Goal: Information Seeking & Learning: Learn about a topic

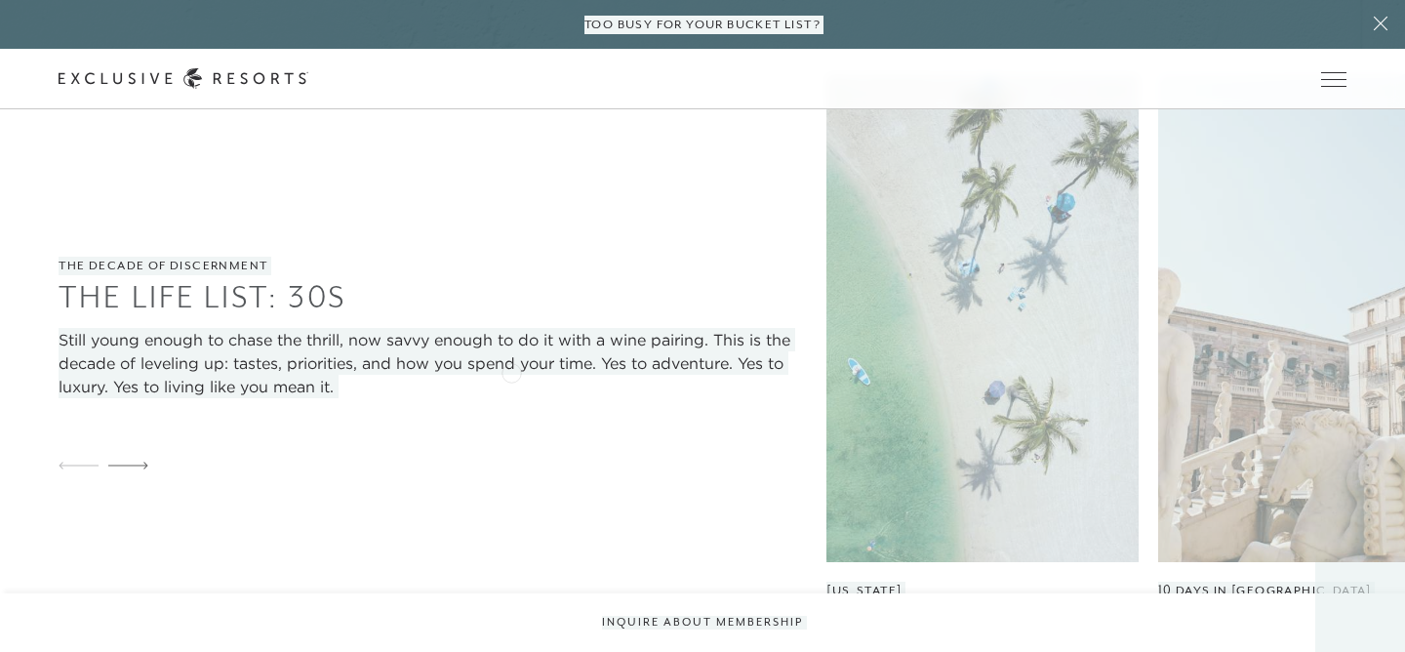
scroll to position [2193, 0]
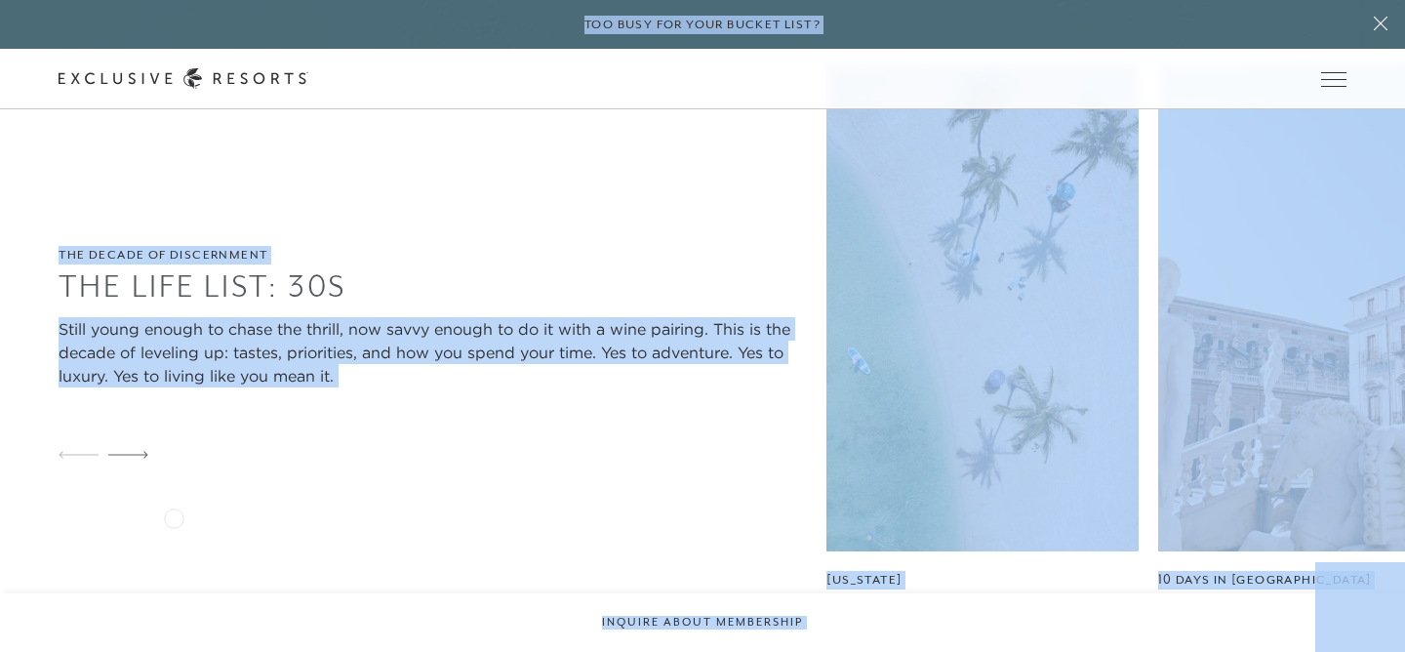
click at [174, 516] on div "The Decade of Discernment The Life List: 30s Still young enough to chase the th…" at bounding box center [443, 361] width 768 height 597
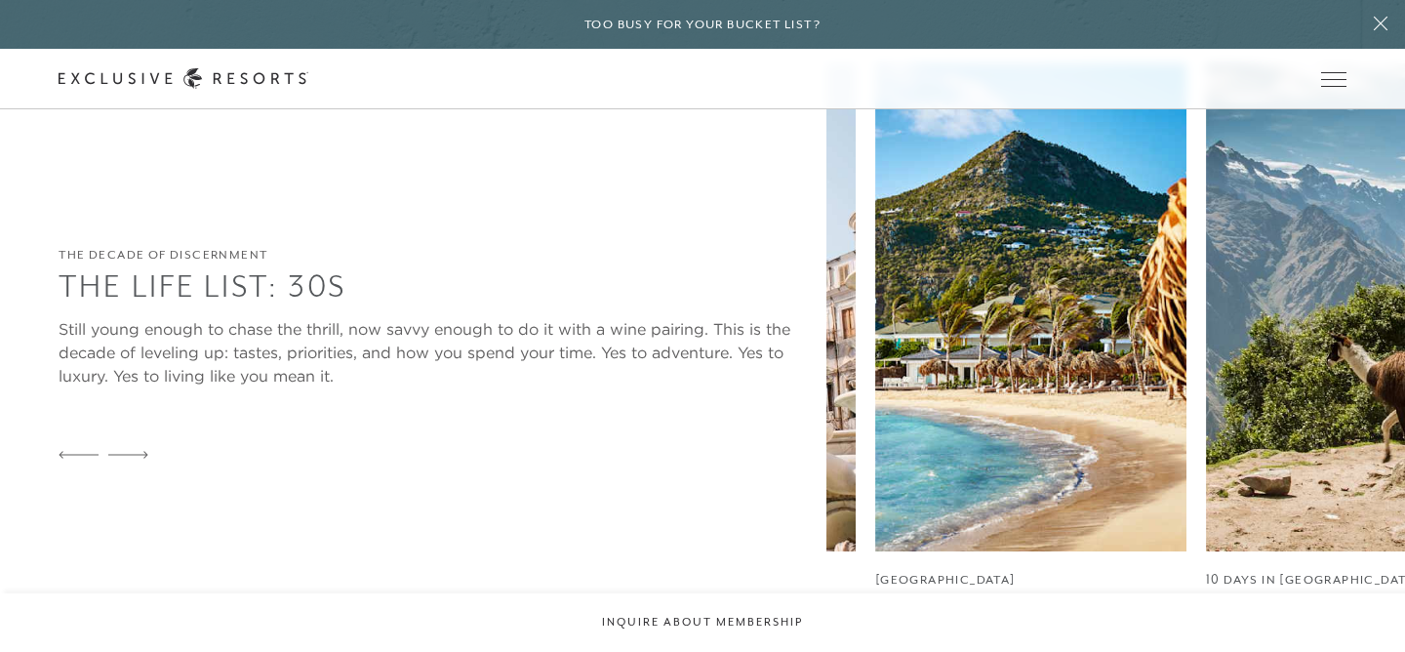
click at [342, 418] on div "The Decade of Discernment The Life List: 30s Still young enough to chase the th…" at bounding box center [732, 361] width 1346 height 597
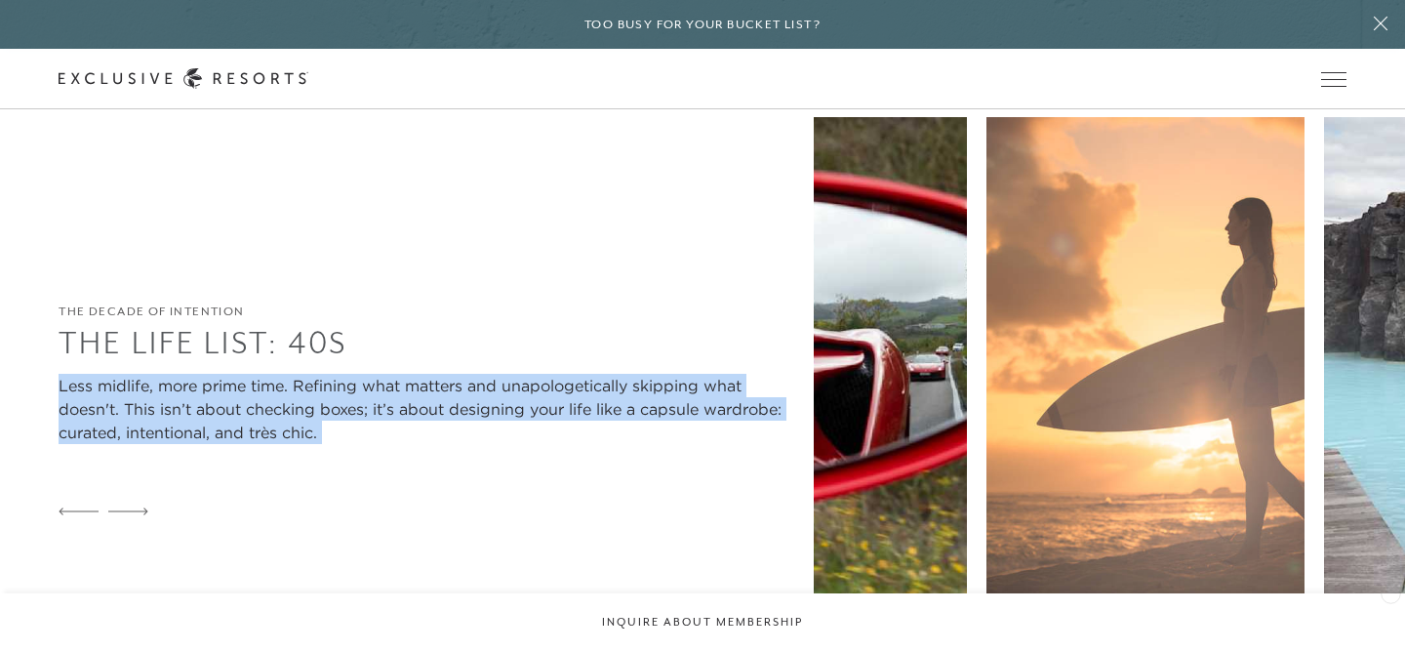
scroll to position [2883, 0]
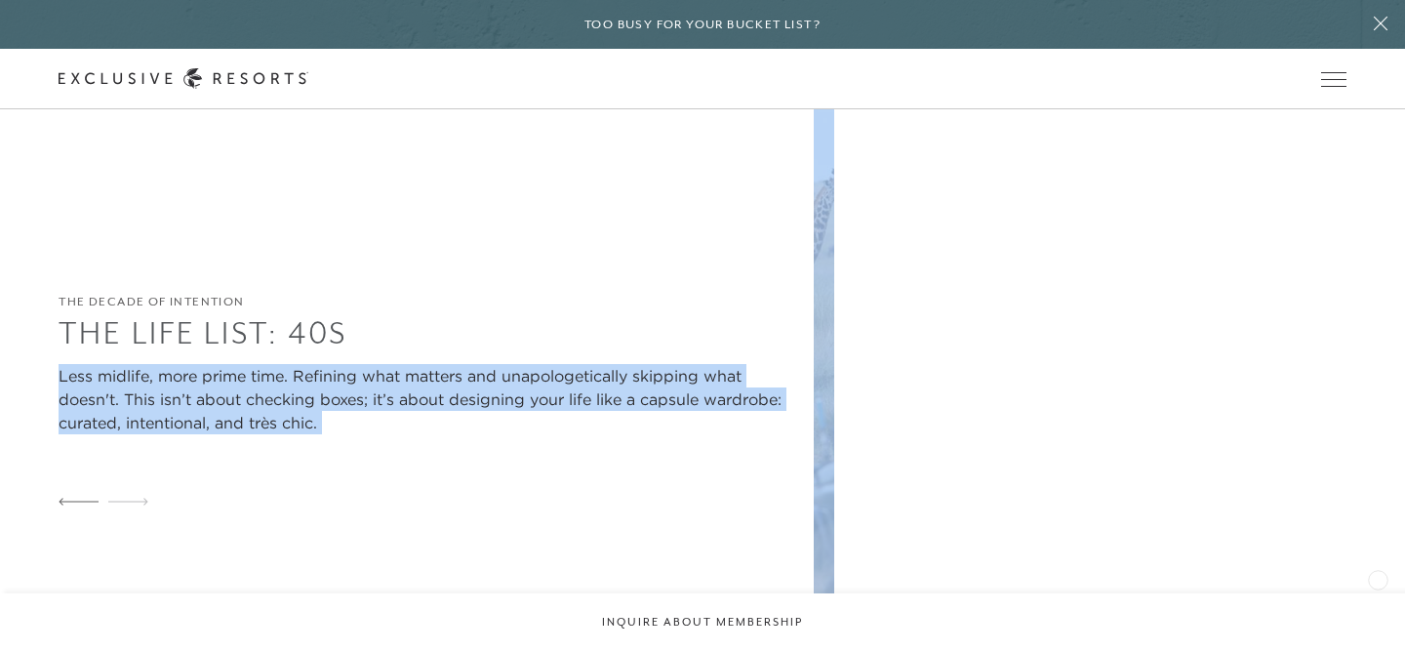
drag, startPoint x: 55, startPoint y: 265, endPoint x: 1377, endPoint y: 578, distance: 1359.1
click at [1377, 578] on div "The Decade of Intention The Life List: 40s Less midlife, more prime time. Refin…" at bounding box center [702, 408] width 1405 height 603
copy div "Lore ipsumdo, sita conse adip. Elitsedd eius tempori utl etdoloremagnaali enima…"
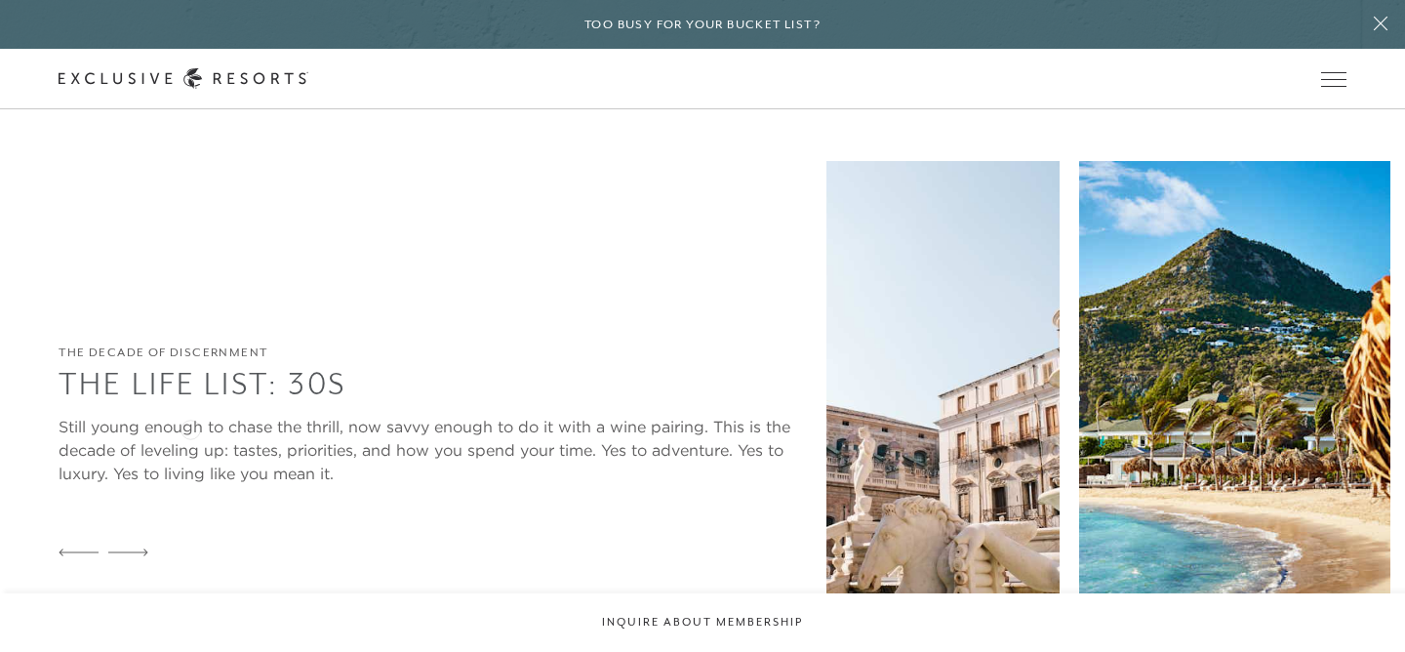
scroll to position [2092, 0]
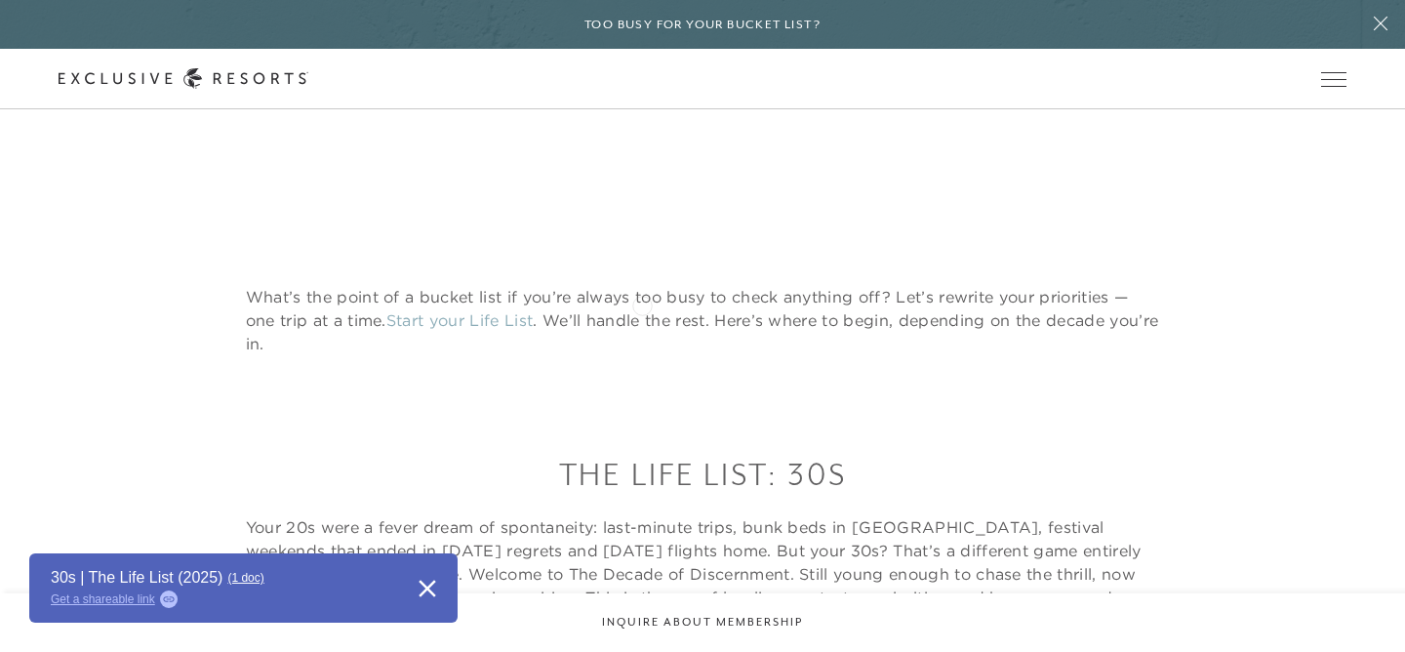
click at [642, 303] on p "What’s the point of a bucket list if you’re always too busy to check anything o…" at bounding box center [703, 320] width 914 height 70
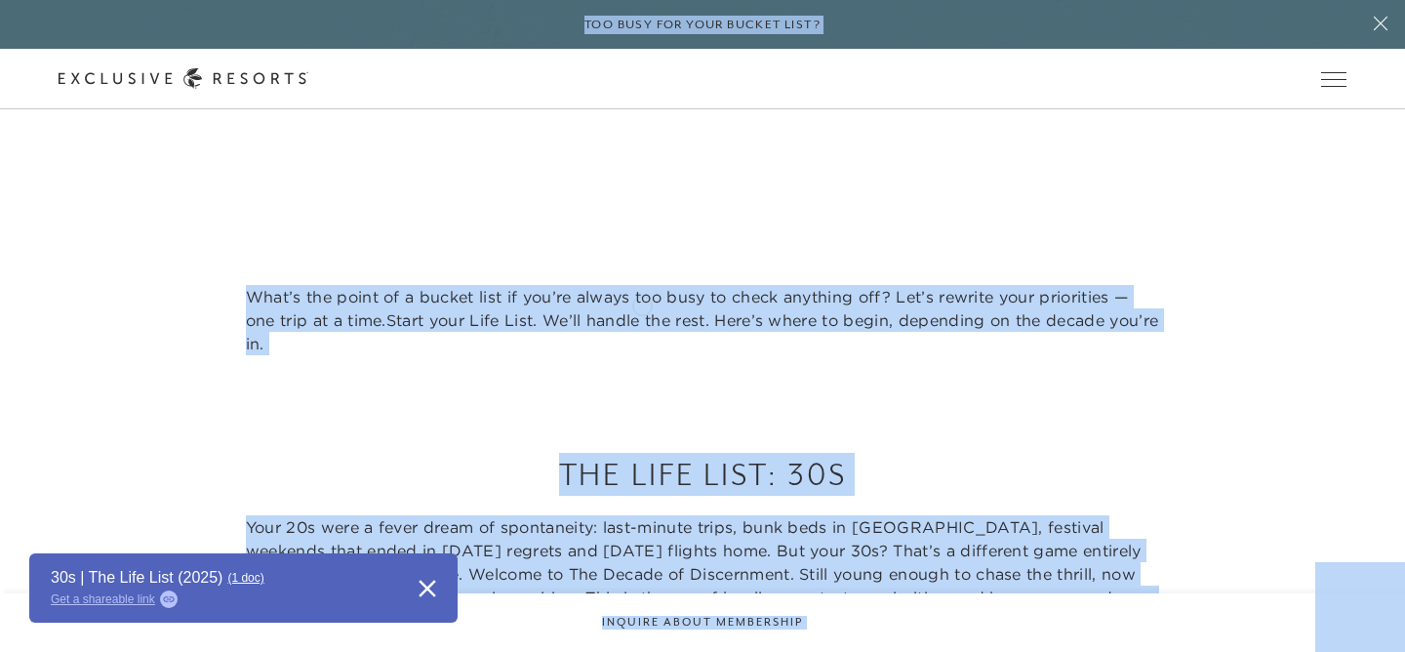
copy body "Skip to main content Too busy for your bucket list? Not a bucket list. A bluepr…"
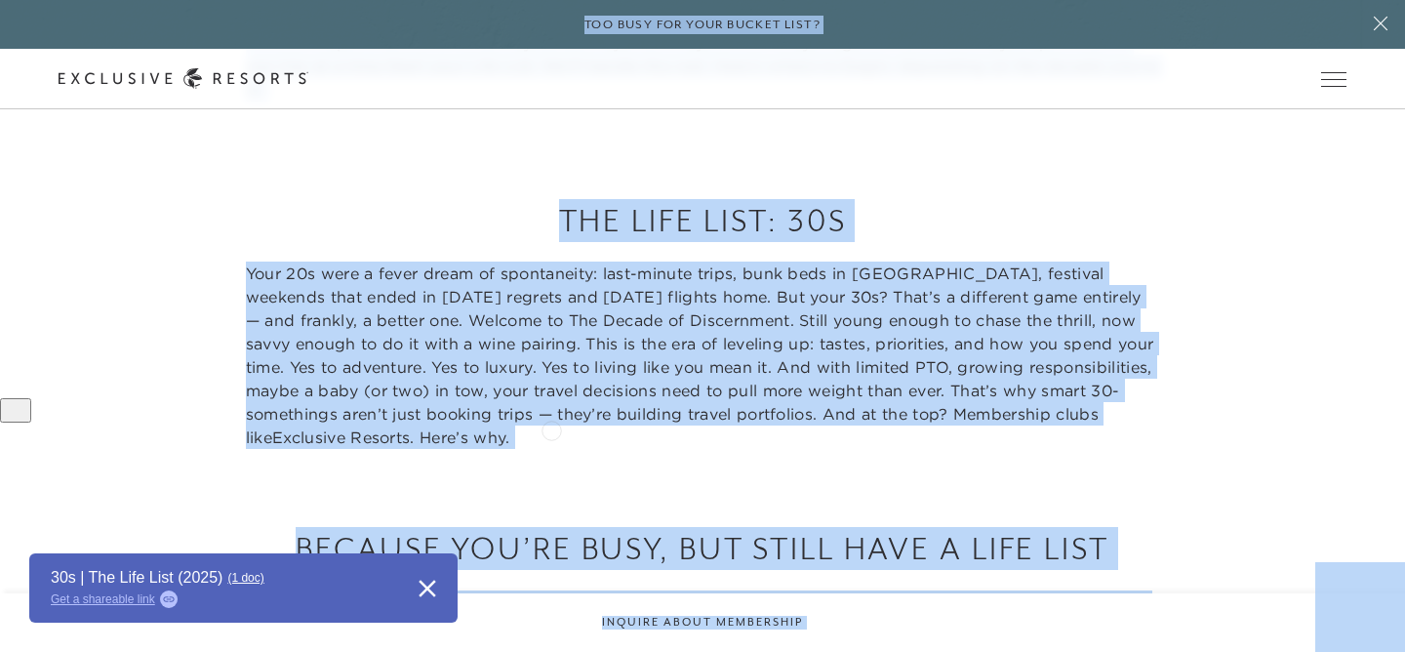
scroll to position [510, 0]
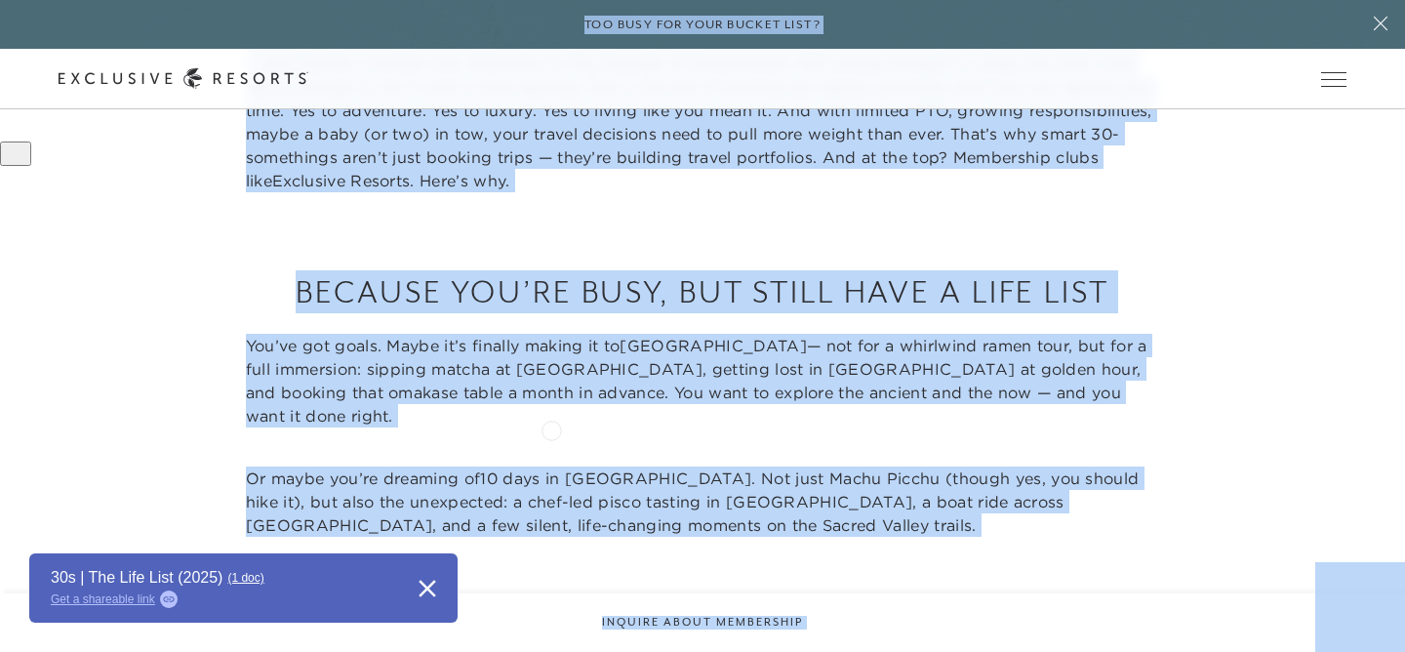
click at [551, 428] on div "Because You’re Busy, But Still Have a Life List You’ve got goals. Maybe it’s fi…" at bounding box center [703, 402] width 914 height 265
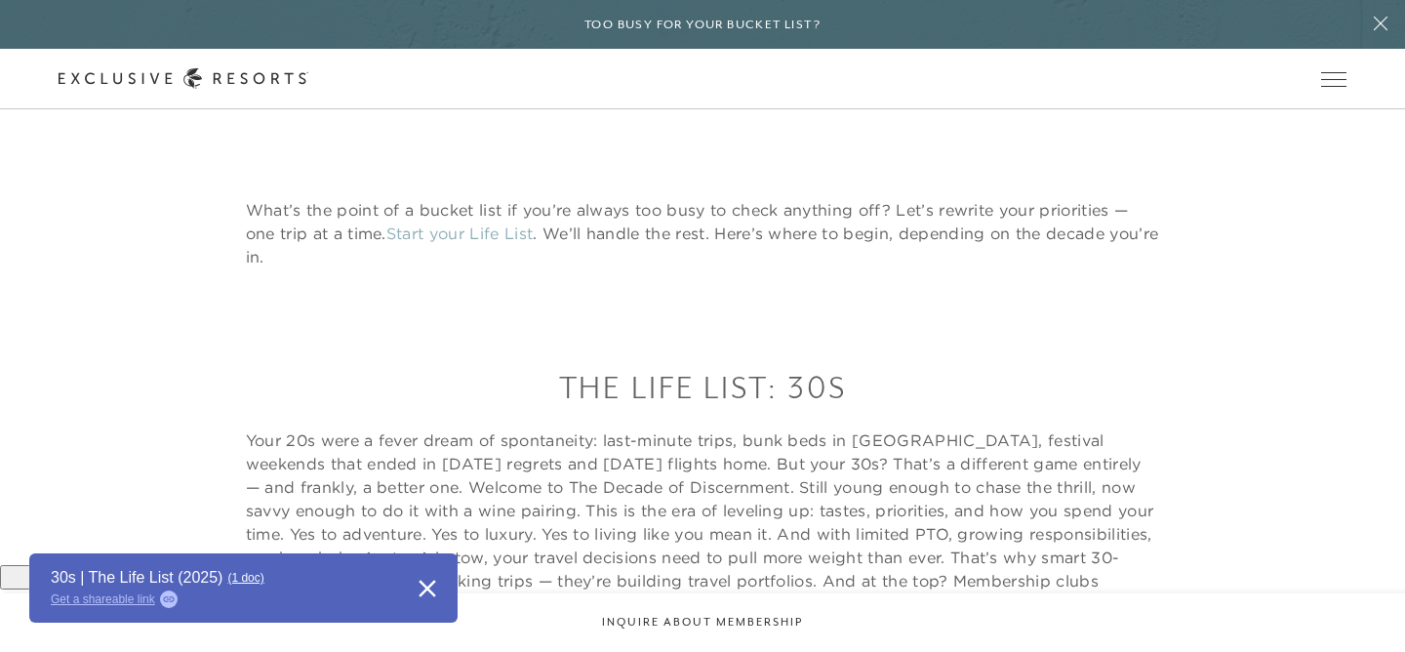
scroll to position [0, 0]
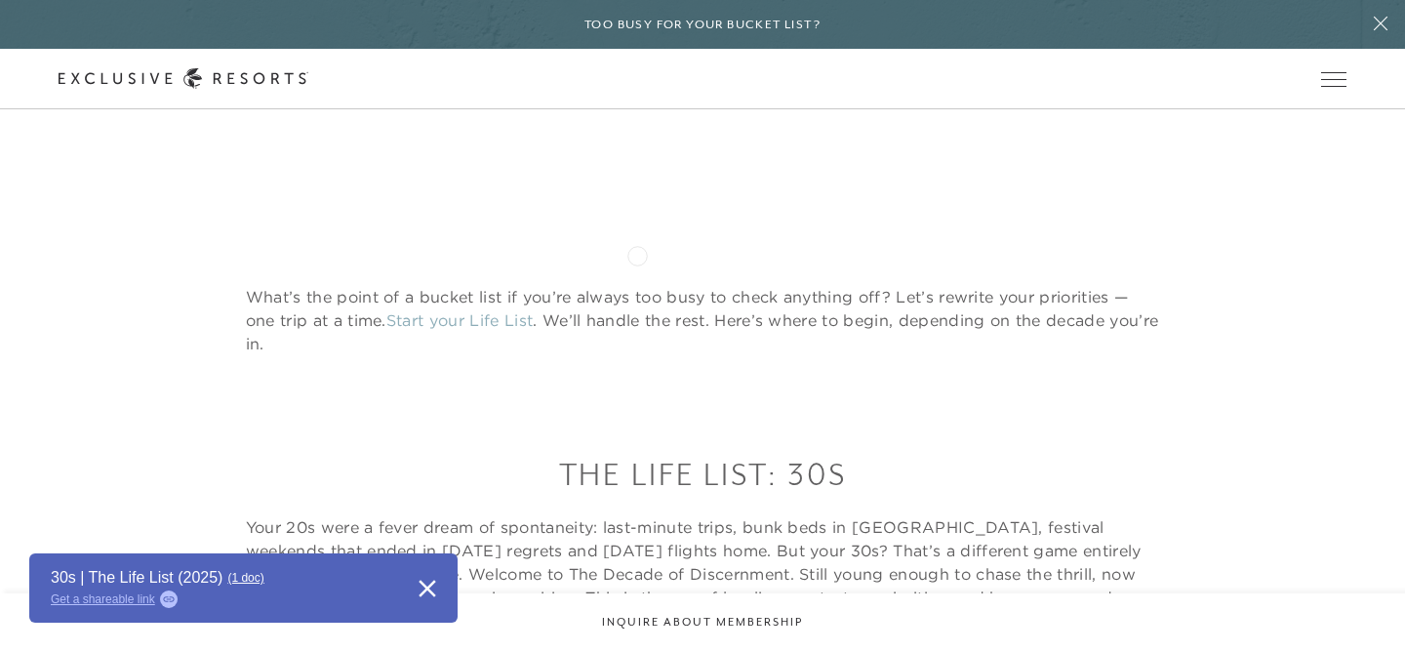
click at [637, 254] on div "What’s the point of a bucket list if you’re always too busy to check anything o…" at bounding box center [702, 455] width 1405 height 496
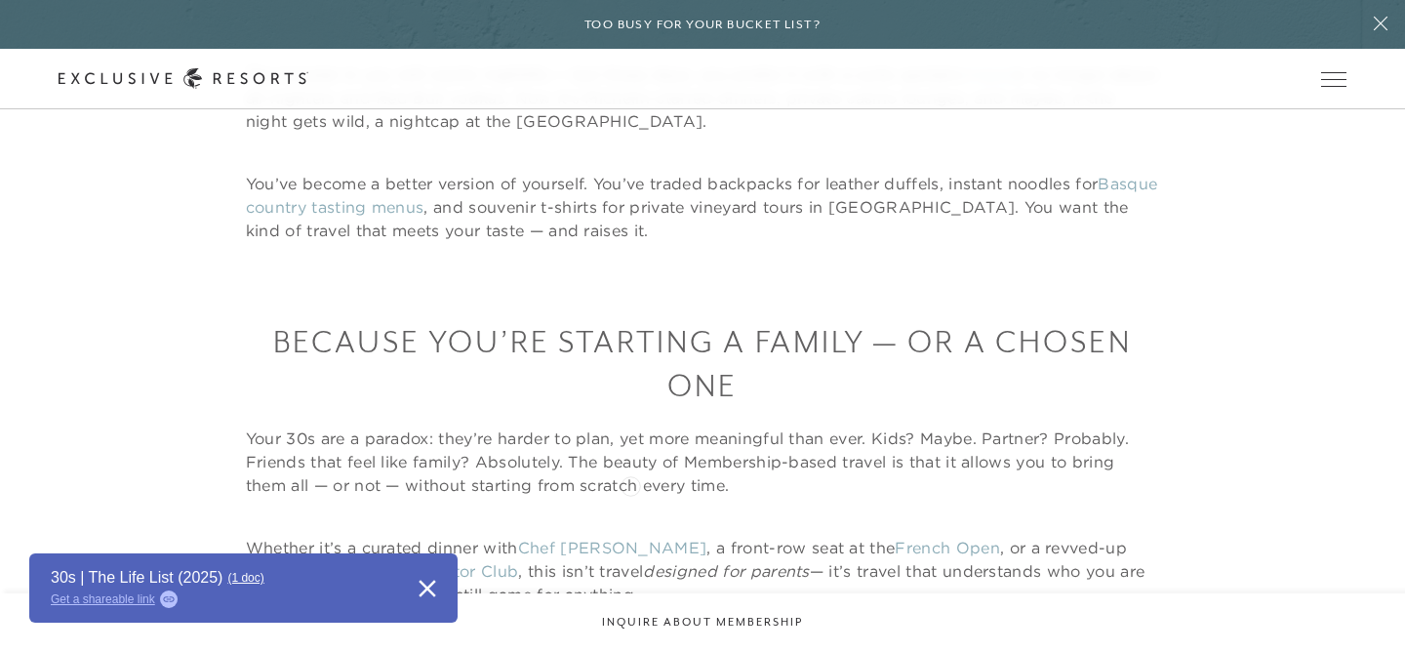
scroll to position [1294, 0]
